Goal: Task Accomplishment & Management: Use online tool/utility

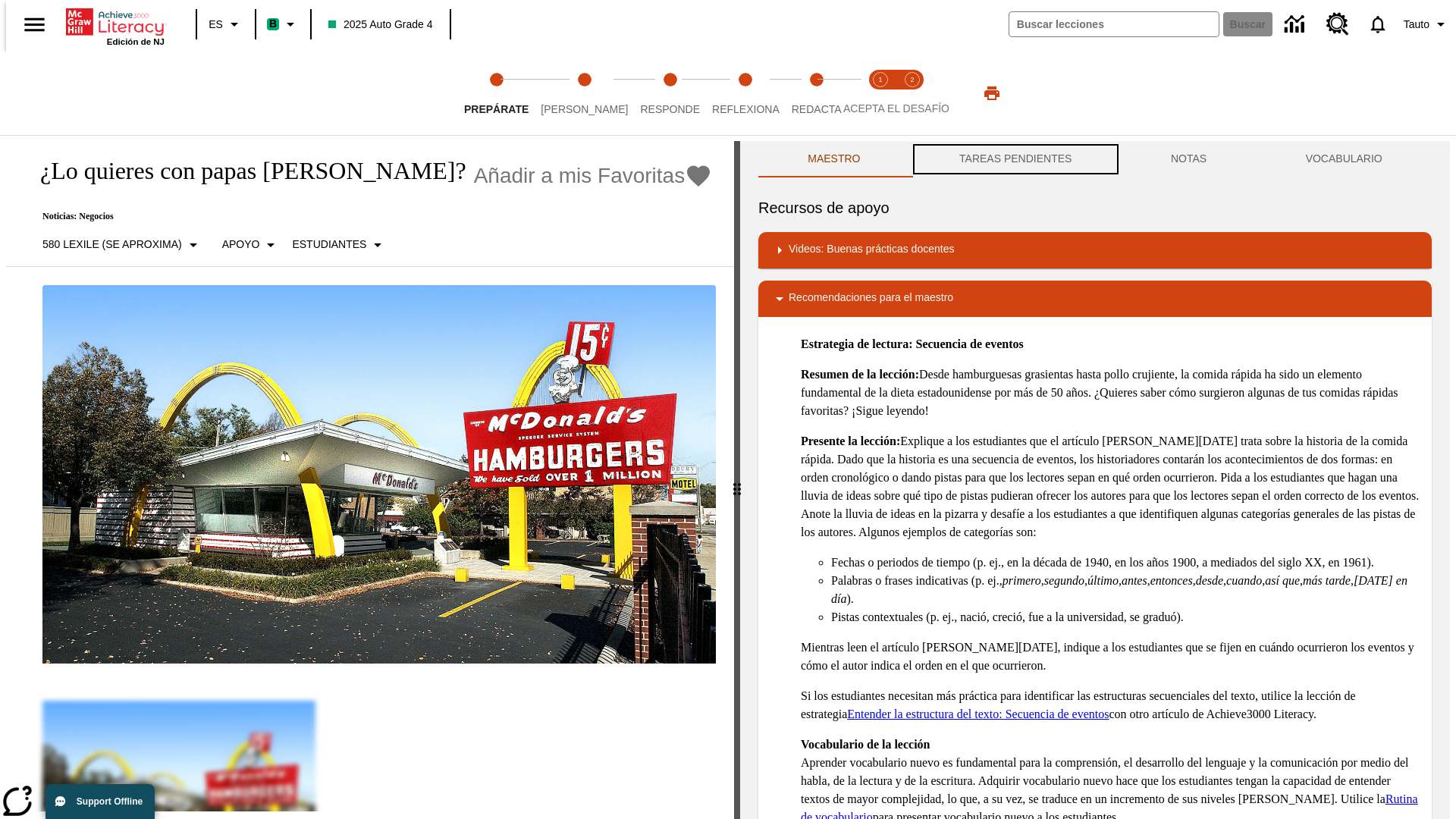
click at [1014, 159] on button "TAREAS PENDIENTES" at bounding box center [1016, 159] width 211 height 36
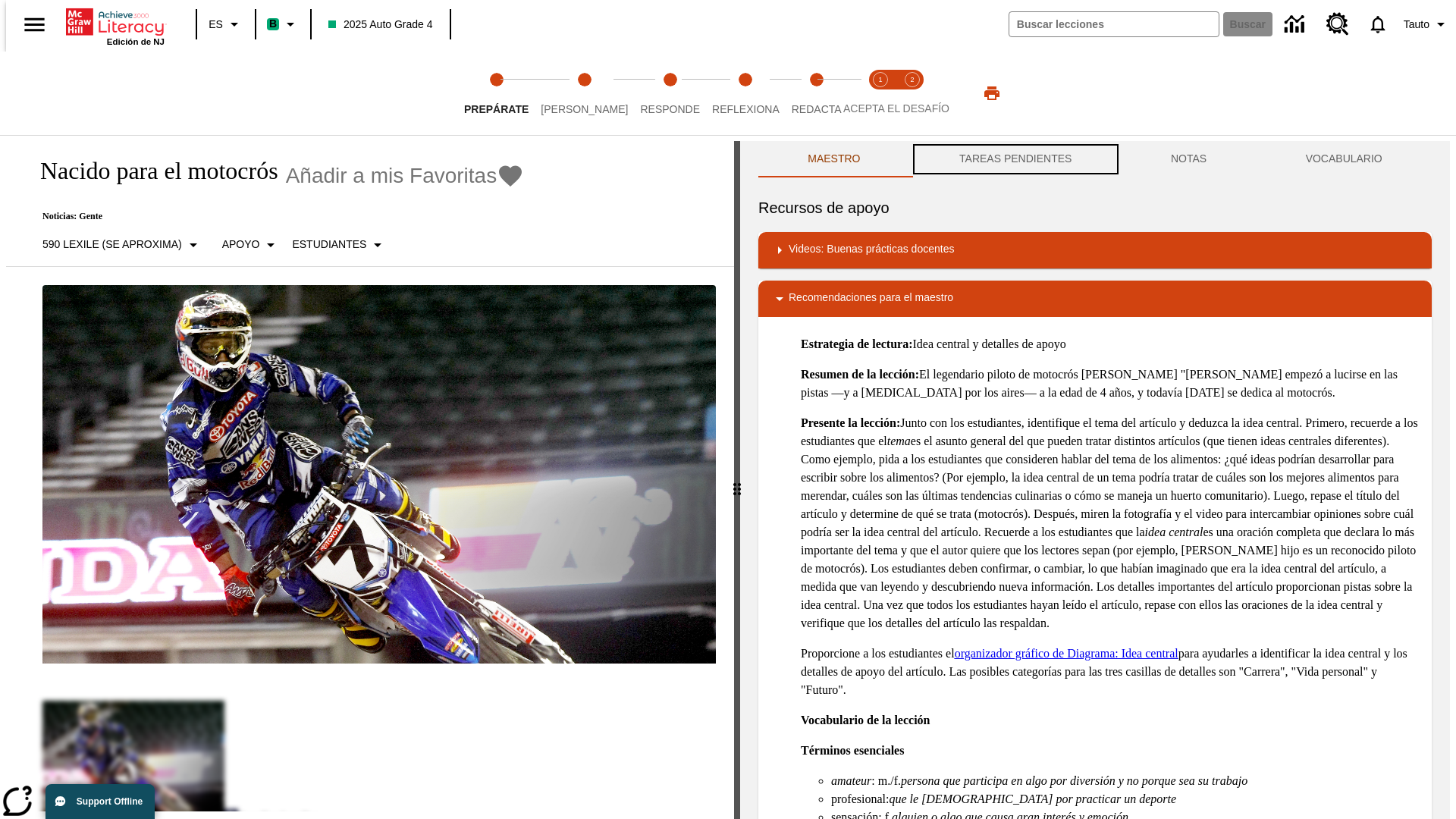
click at [1014, 159] on button "TAREAS PENDIENTES" at bounding box center [1016, 159] width 211 height 36
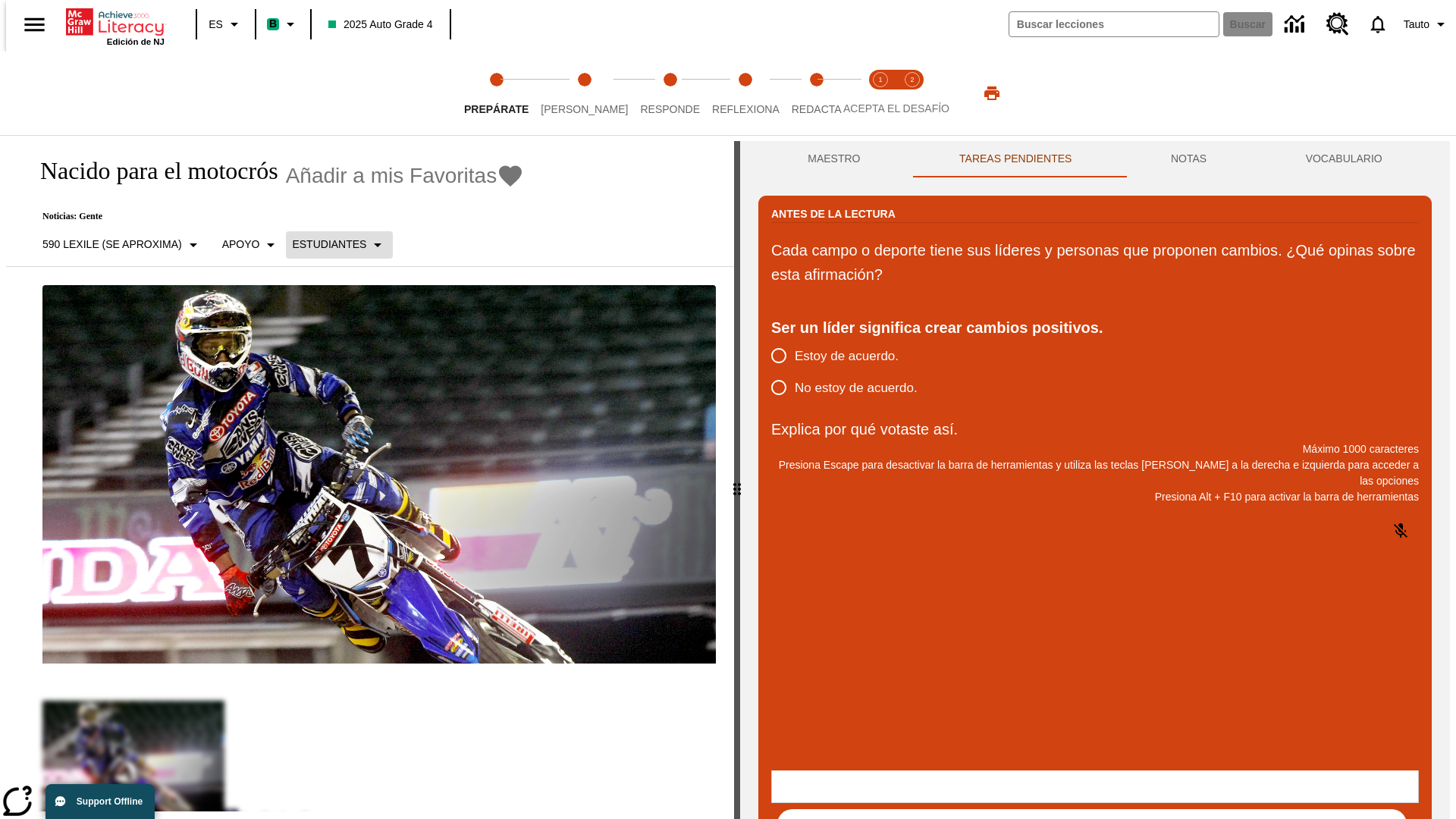
click at [330, 244] on p "Estudiantes" at bounding box center [329, 245] width 74 height 16
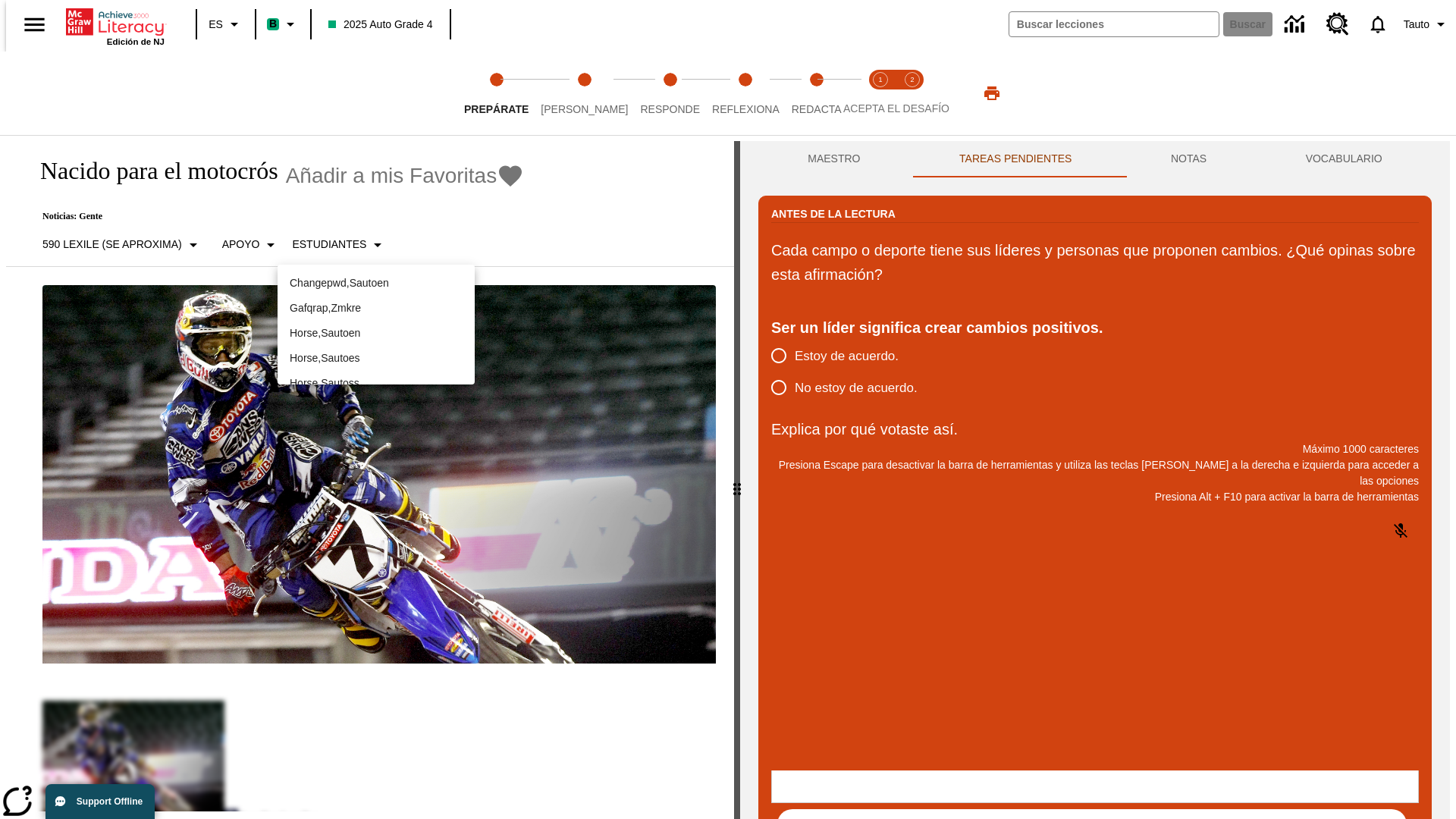
click at [376, 351] on p "Horse , Sautoes" at bounding box center [375, 358] width 173 height 16
